Goal: Obtain resource: Obtain resource

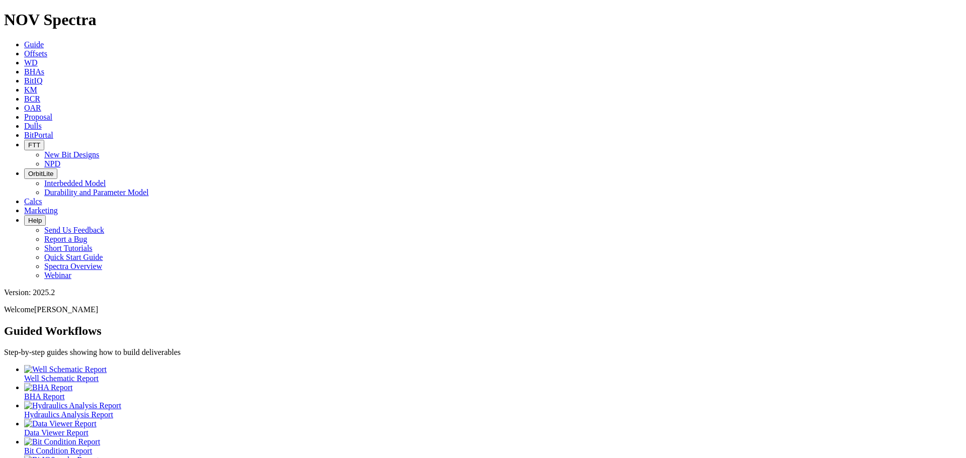
click at [47, 49] on link "Offsets" at bounding box center [35, 53] width 23 height 9
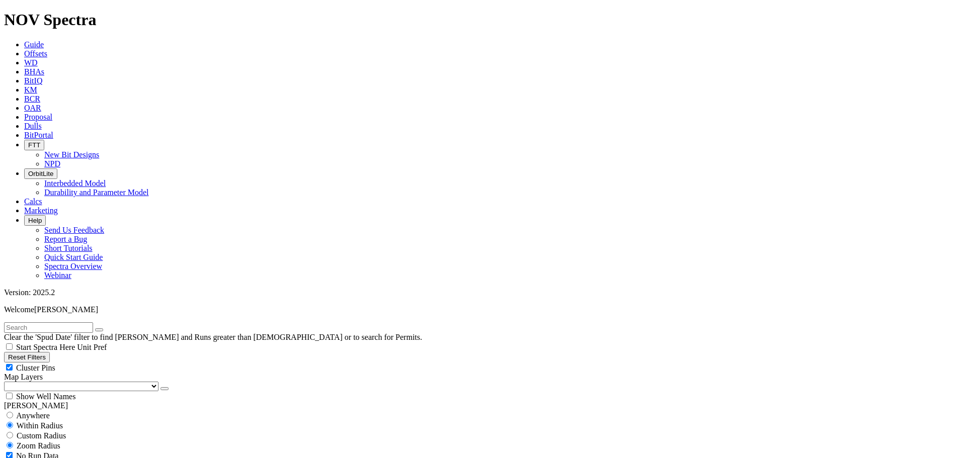
type input "[DATE]"
